Goal: Task Accomplishment & Management: Manage account settings

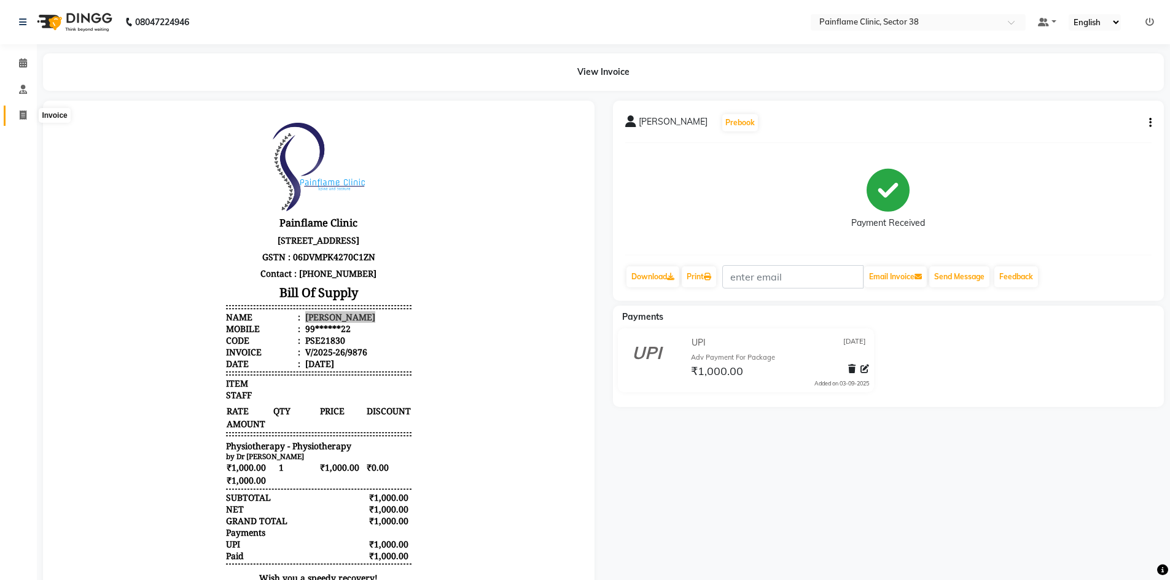
click at [24, 119] on icon at bounding box center [23, 115] width 7 height 9
select select "service"
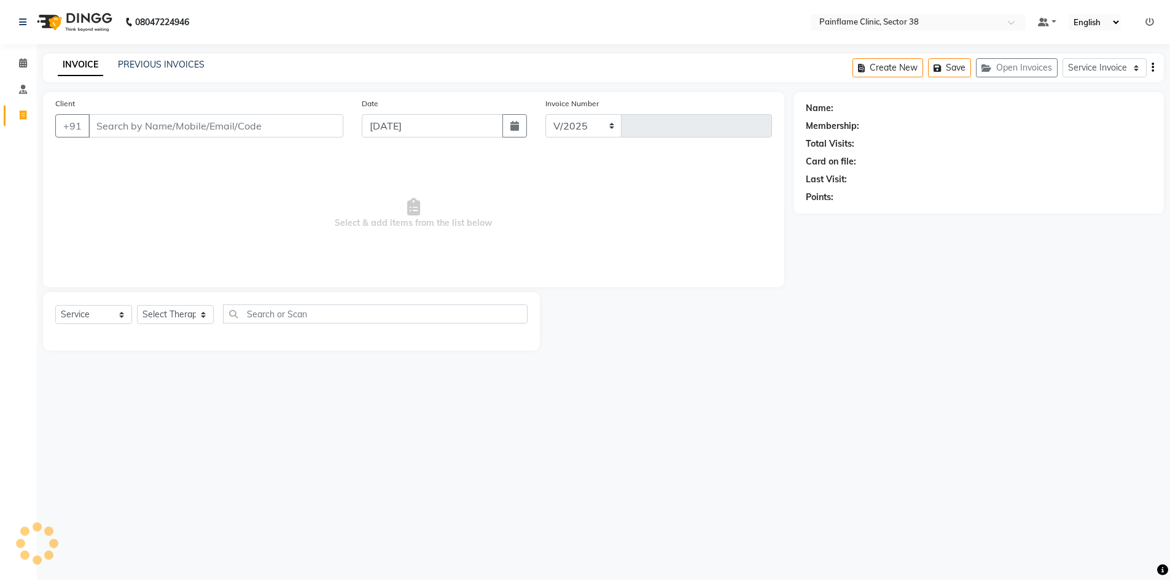
select select "3964"
type input "9877"
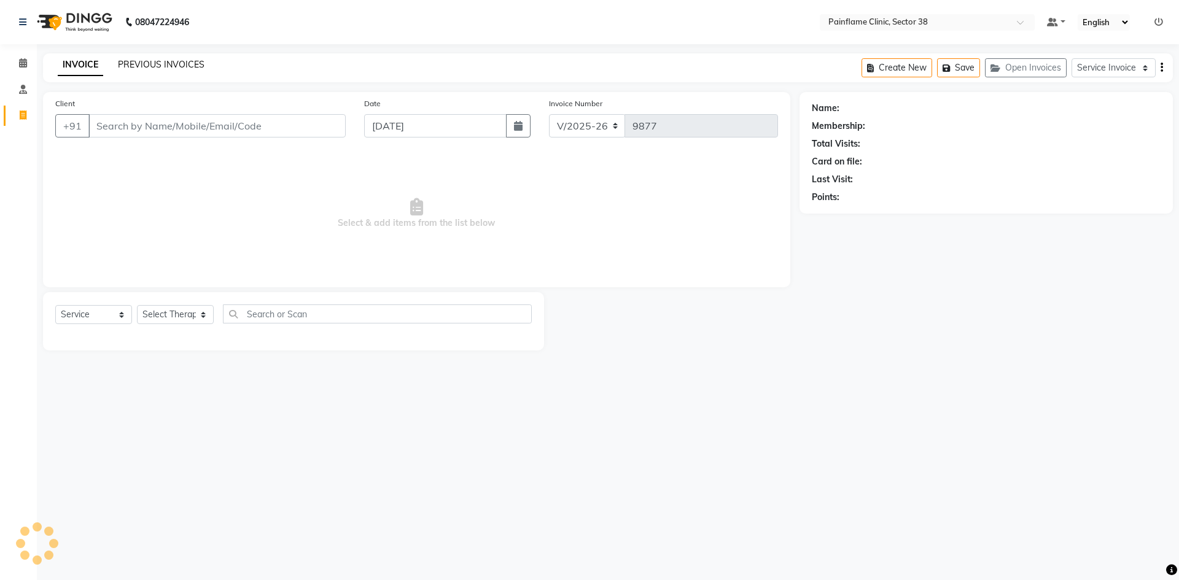
click at [182, 65] on link "PREVIOUS INVOICES" at bounding box center [161, 64] width 87 height 11
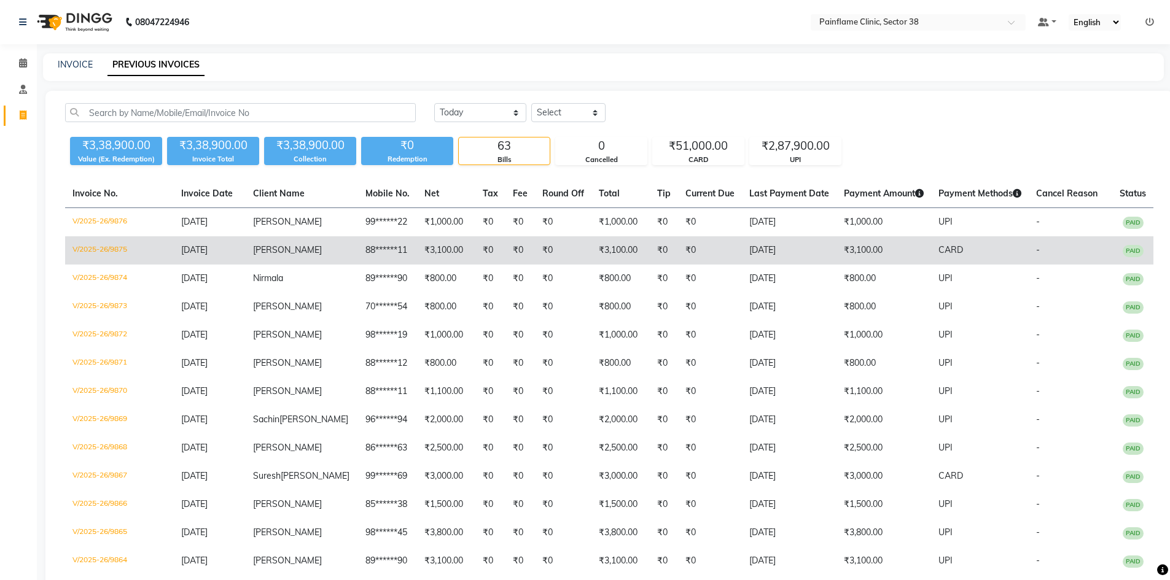
click at [1054, 265] on td "-" at bounding box center [1071, 250] width 84 height 28
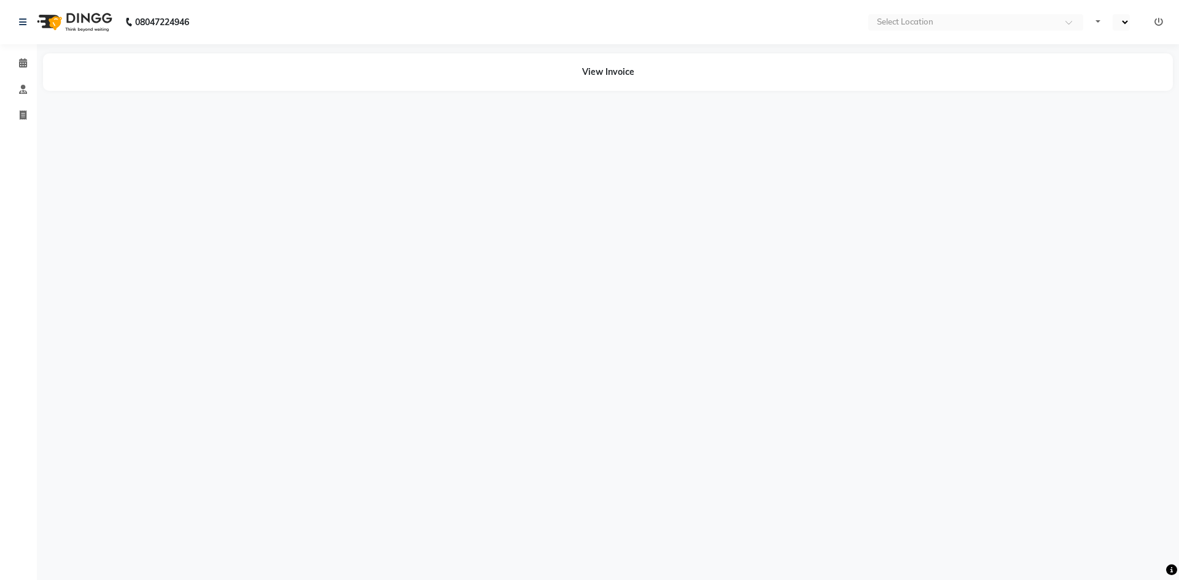
select select "en"
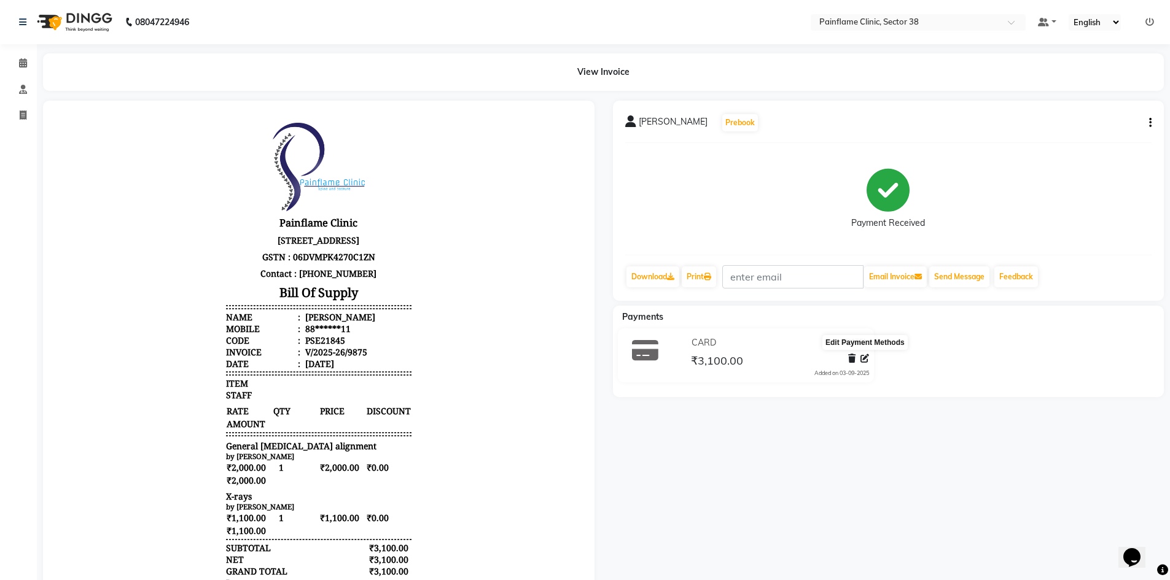
click at [865, 356] on icon at bounding box center [864, 358] width 9 height 9
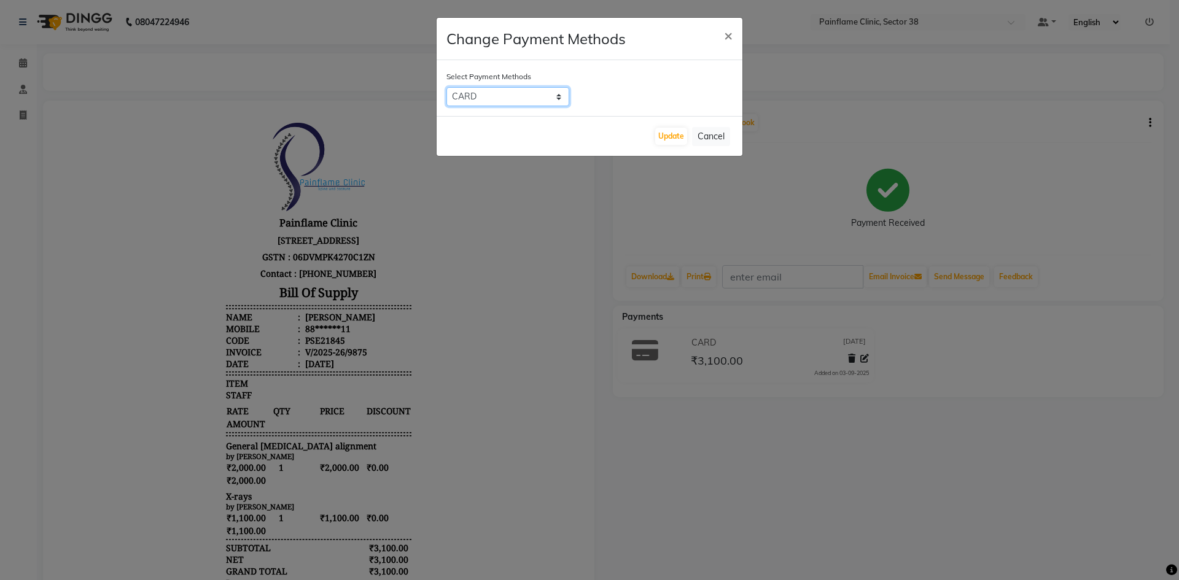
click at [559, 94] on select "CASH CARD ONLINE CUSTOM GPay PayTM PhonePe UPI NearBuy Loan BharatPay Cheque Mo…" at bounding box center [507, 96] width 123 height 19
select select "8"
click at [446, 87] on select "CASH CARD ONLINE CUSTOM GPay PayTM PhonePe UPI NearBuy Loan BharatPay Cheque Mo…" at bounding box center [507, 96] width 123 height 19
click at [668, 133] on button "Update" at bounding box center [671, 136] width 32 height 17
